Goal: Task Accomplishment & Management: Use online tool/utility

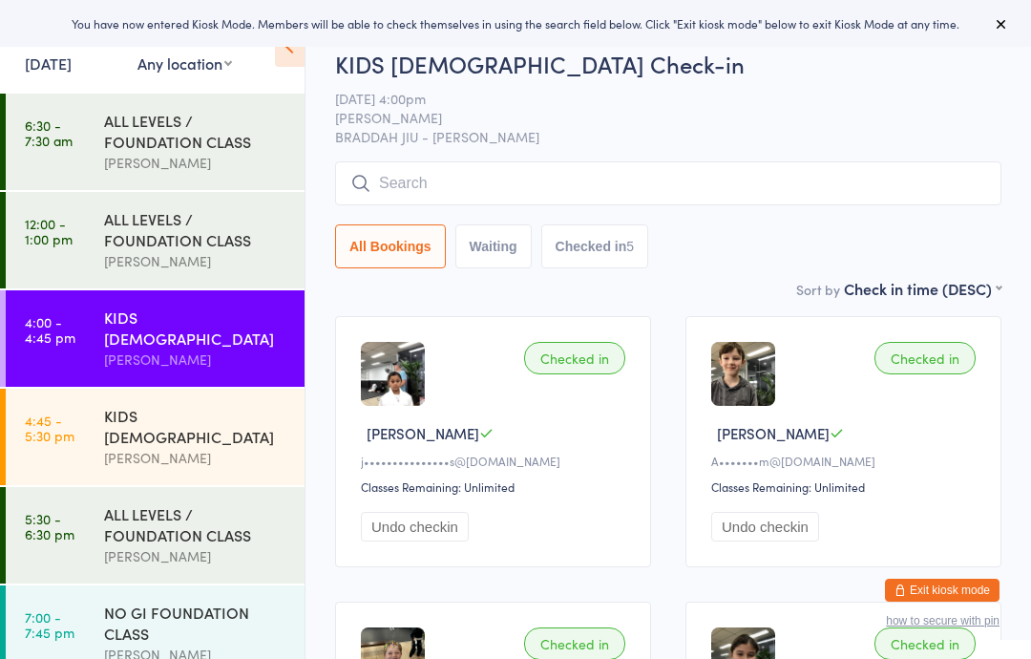
click at [153, 602] on div "NO GI FOUNDATION CLASS" at bounding box center [196, 623] width 184 height 42
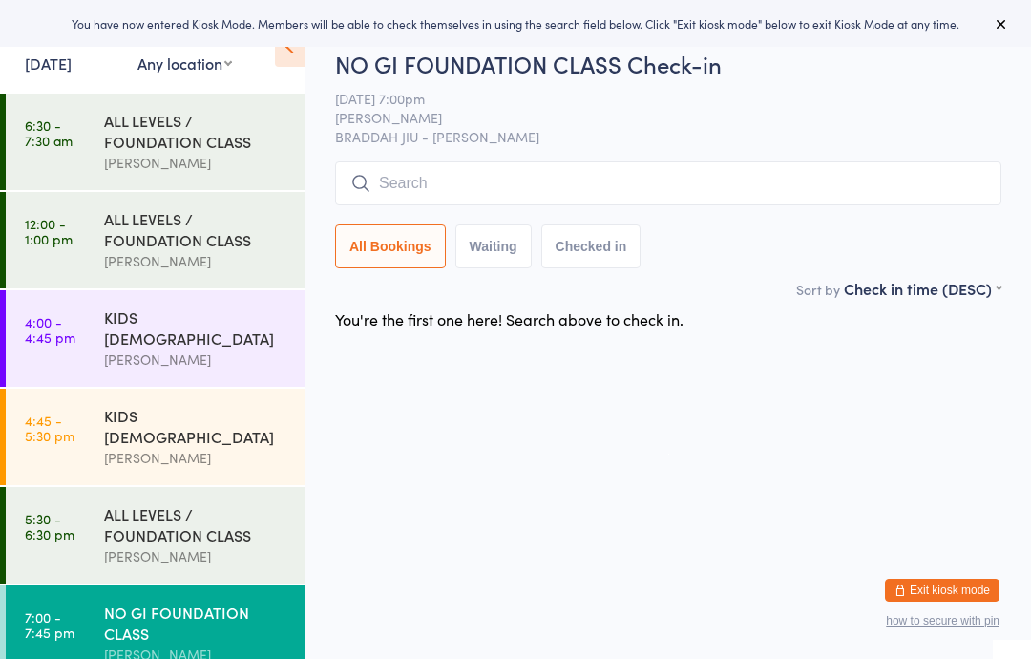
click at [180, 504] on div "ALL LEVELS / FOUNDATION CLASS" at bounding box center [196, 524] width 184 height 42
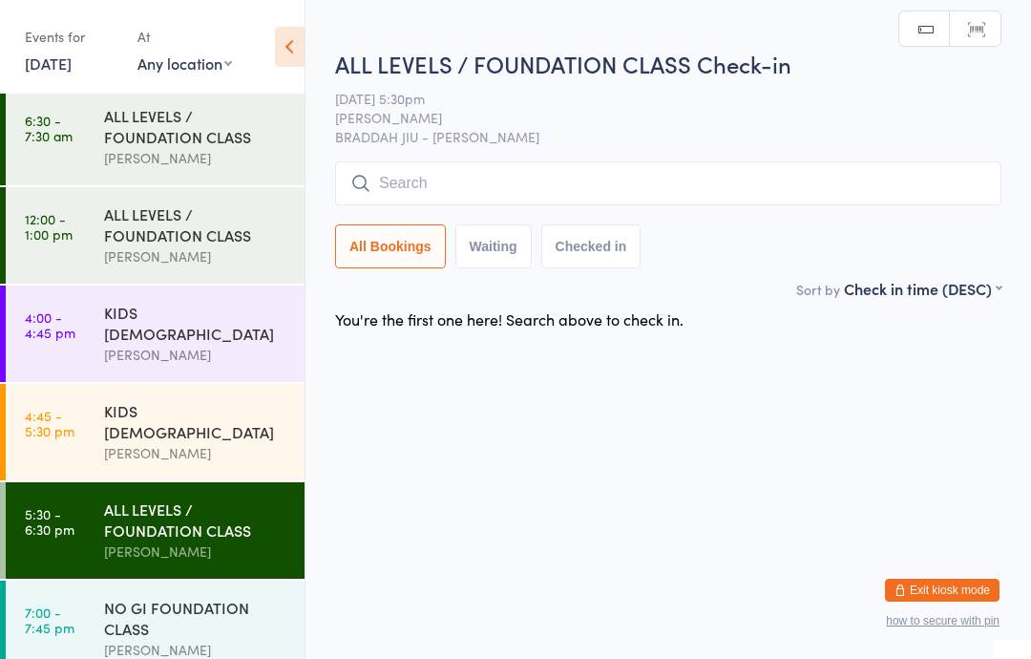
scroll to position [4, 0]
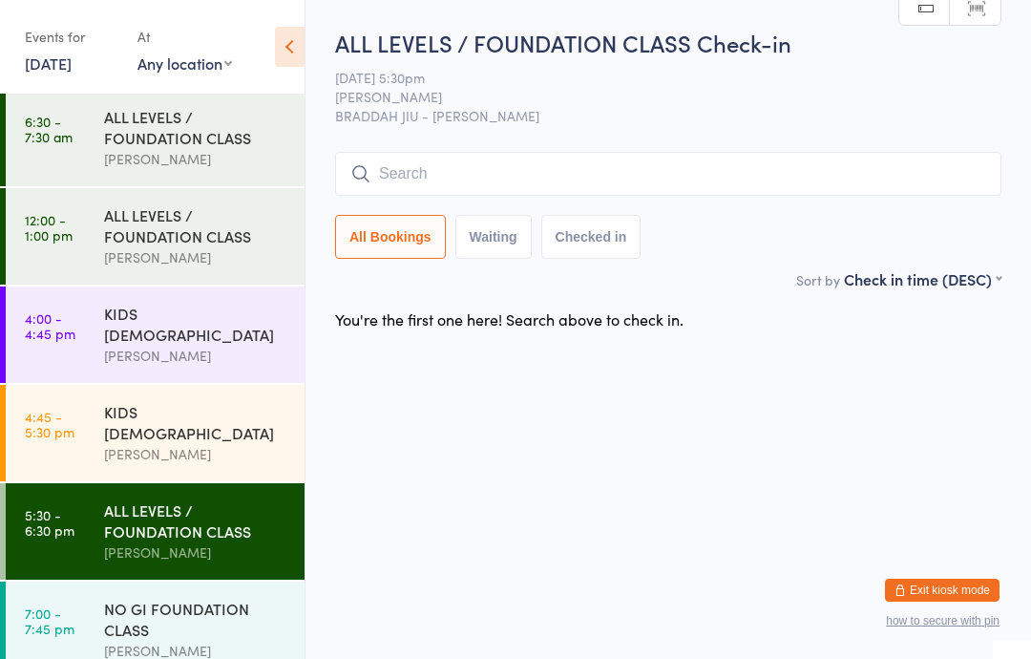
click at [184, 508] on div "ALL LEVELS / FOUNDATION CLASS" at bounding box center [196, 520] width 184 height 42
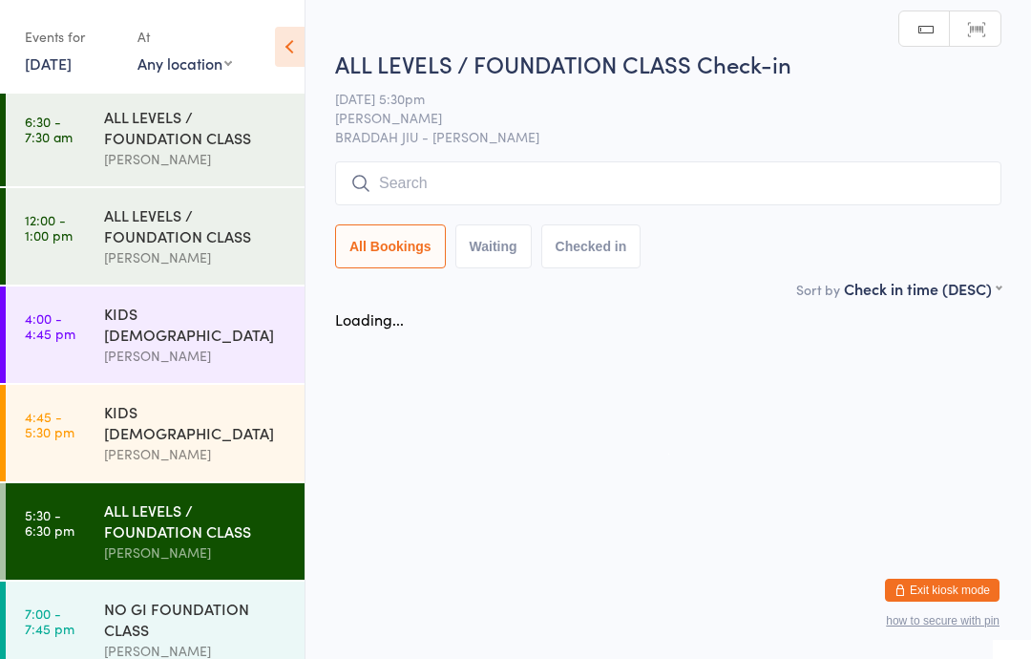
click at [462, 176] on input "search" at bounding box center [668, 183] width 666 height 44
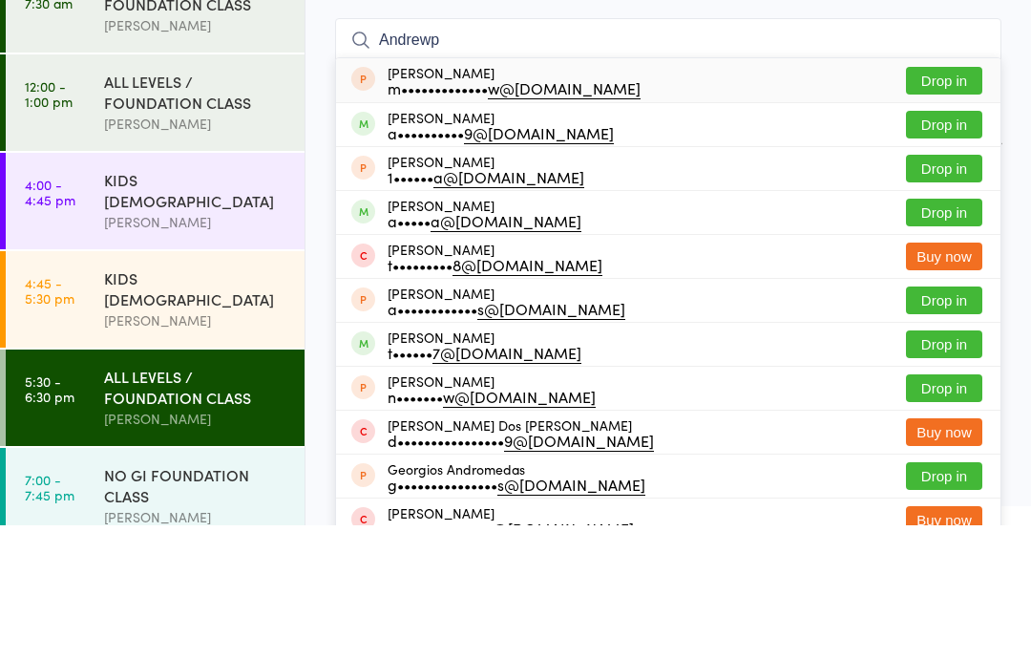
type input "Andrewp"
click at [946, 244] on button "Drop in" at bounding box center [944, 258] width 76 height 28
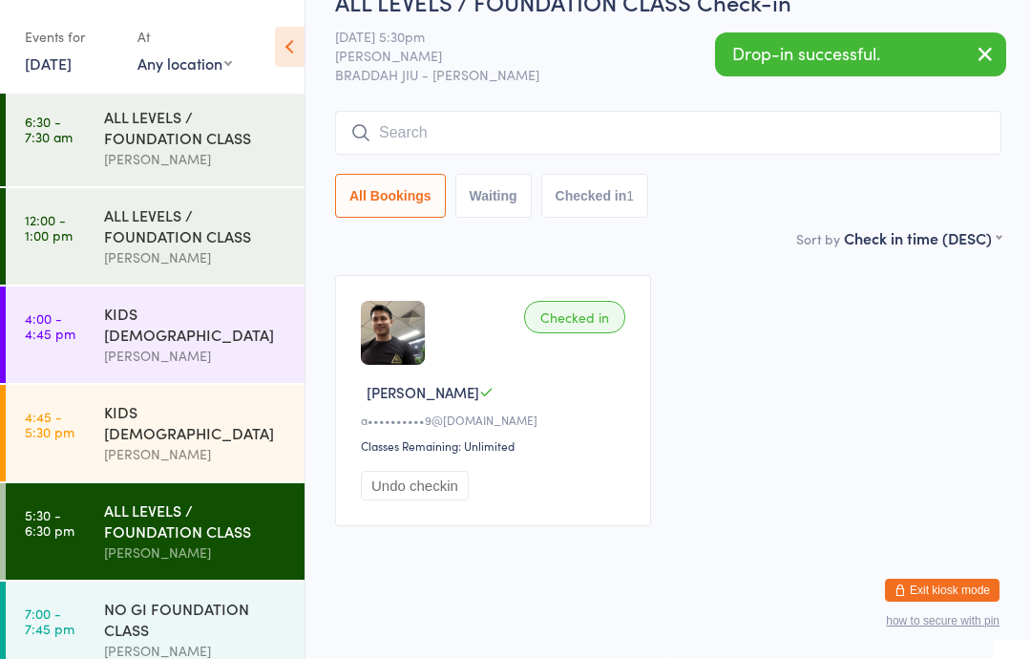
scroll to position [0, 0]
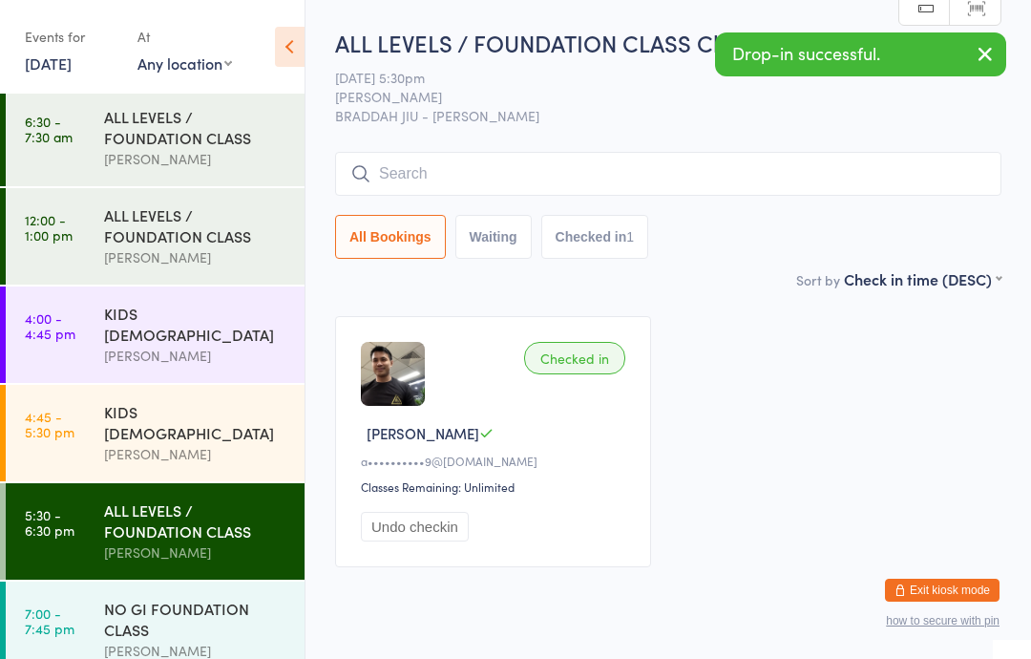
click at [185, 602] on div "NO GI FOUNDATION CLASS" at bounding box center [196, 619] width 184 height 42
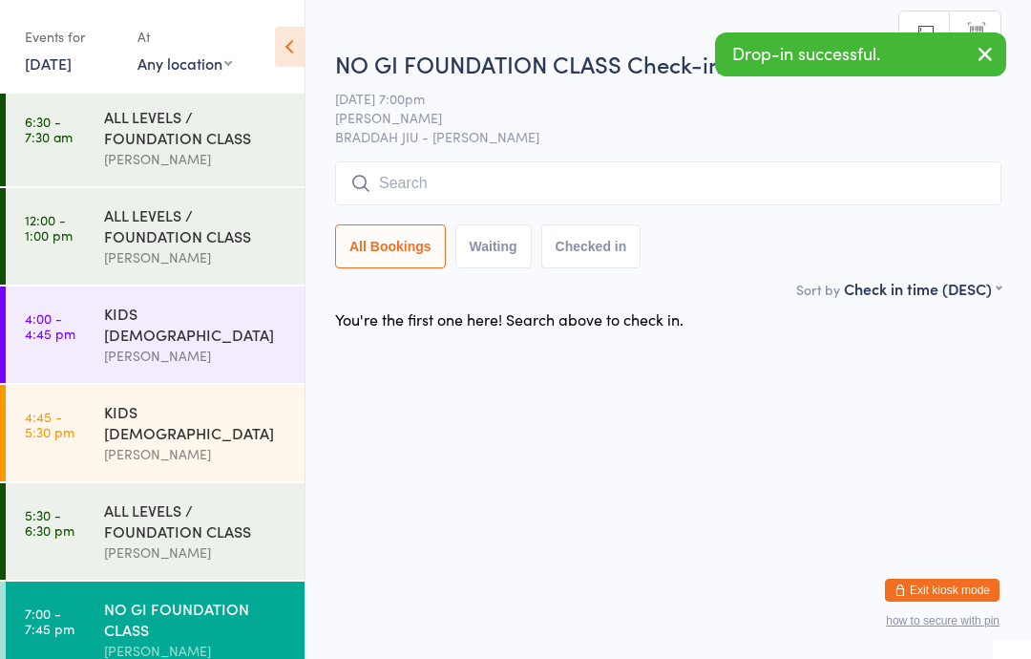
click at [206, 541] on div "[PERSON_NAME]" at bounding box center [196, 552] width 184 height 22
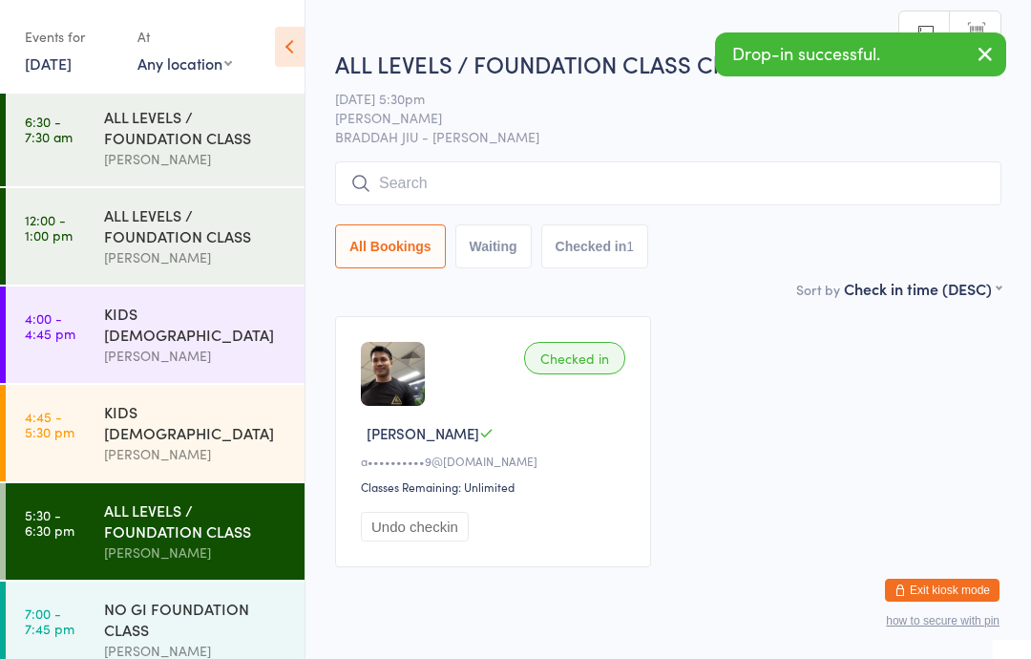
click at [172, 500] on div "ALL LEVELS / FOUNDATION CLASS" at bounding box center [196, 520] width 184 height 42
